Goal: Transaction & Acquisition: Purchase product/service

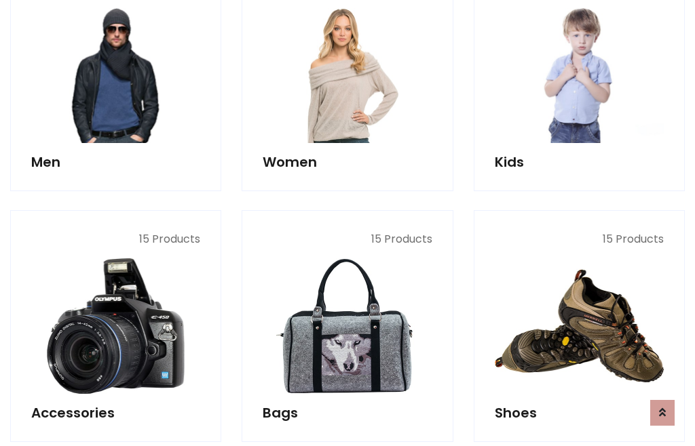
scroll to position [984, 0]
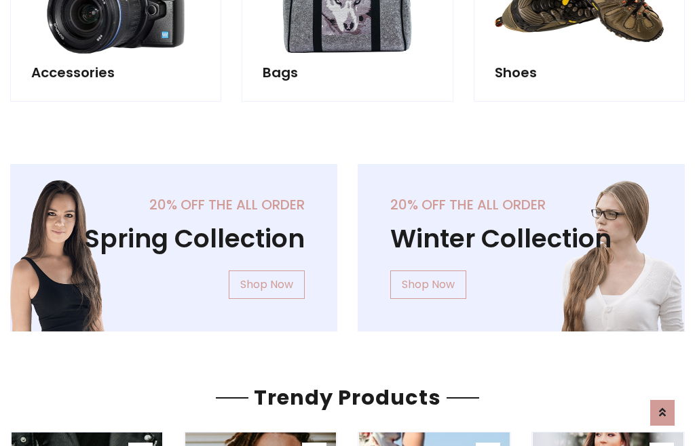
click at [347, 242] on div "20% off the all order Winter Collection Shop Now" at bounding box center [520, 258] width 347 height 189
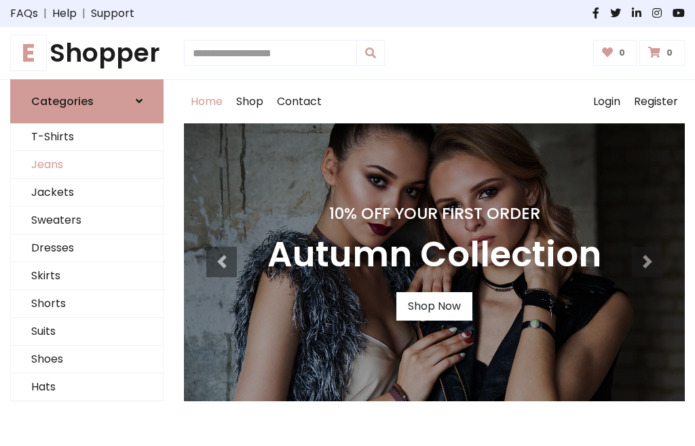
click at [87, 165] on link "Jeans" at bounding box center [87, 165] width 152 height 28
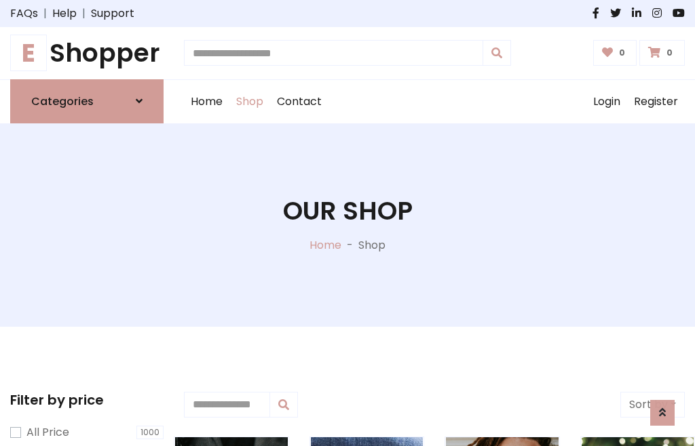
scroll to position [428, 0]
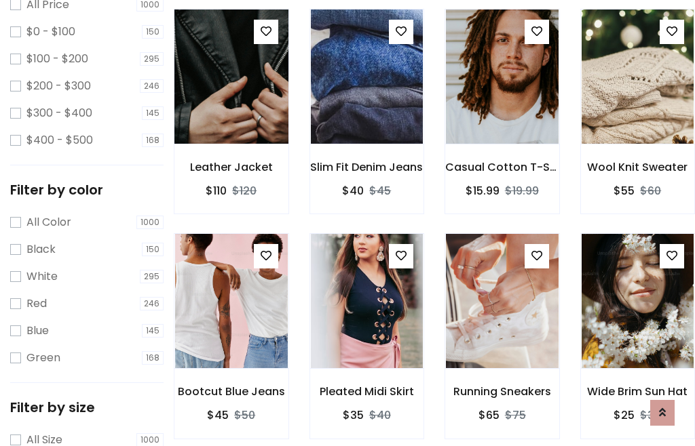
click at [231, 106] on img at bounding box center [231, 77] width 135 height 326
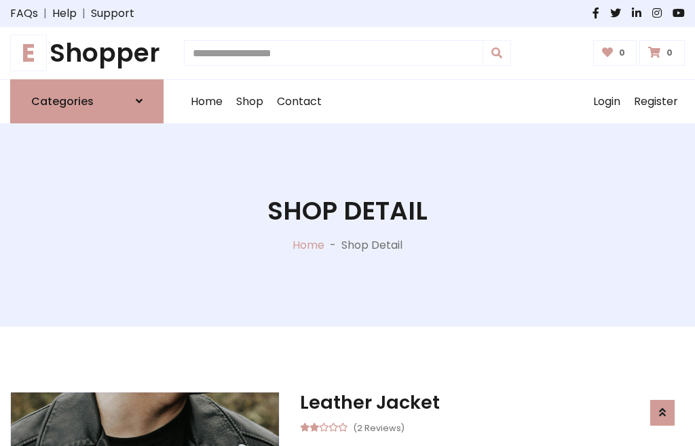
scroll to position [146, 0]
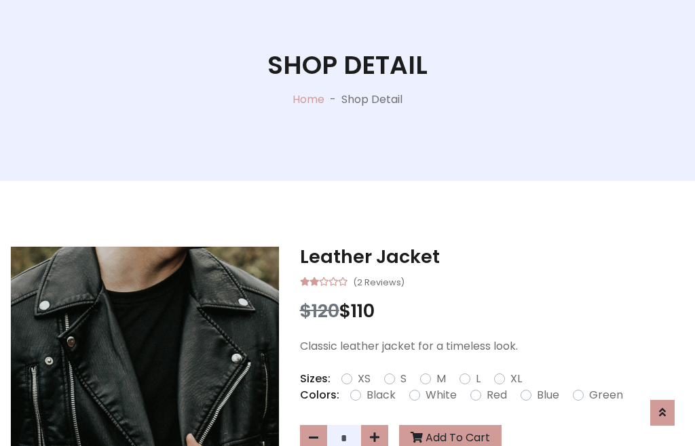
click at [495, 396] on label "Red" at bounding box center [496, 395] width 20 height 16
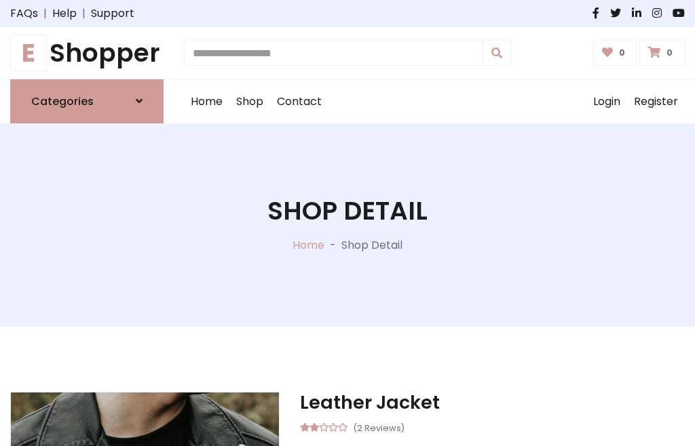
click at [347, 223] on h1 "Shop Detail" at bounding box center [347, 211] width 160 height 31
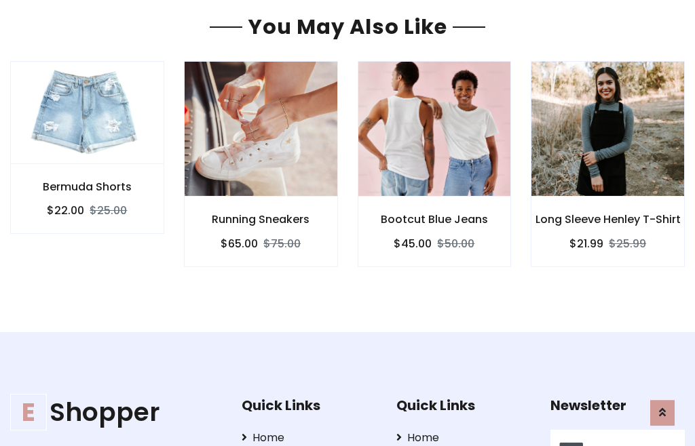
type input "******"
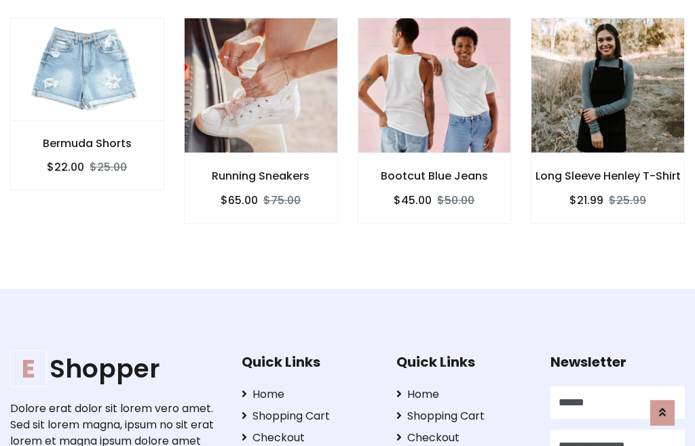
type input "**********"
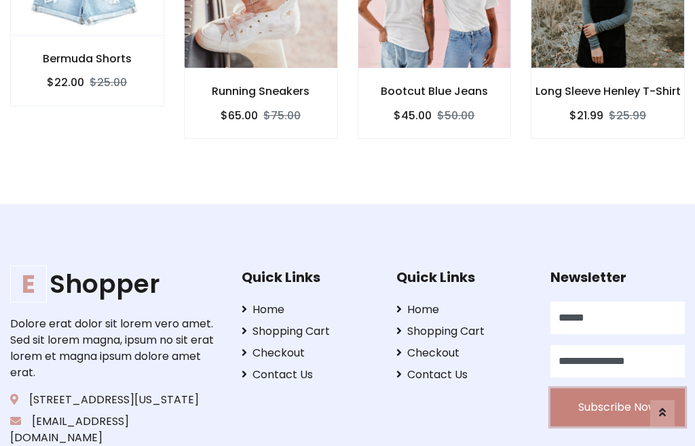
scroll to position [1201, 0]
